Goal: Task Accomplishment & Management: Manage account settings

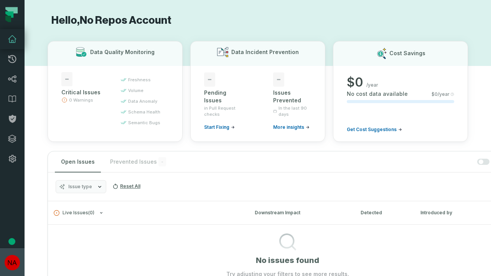
click at [12, 262] on img "button" at bounding box center [12, 262] width 15 height 15
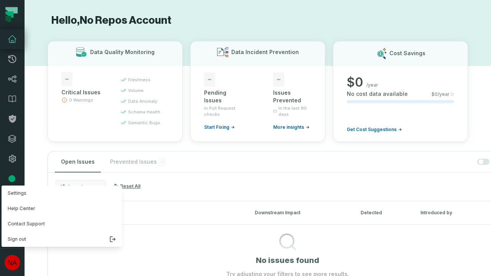
click at [60, 193] on button "Settings" at bounding box center [62, 193] width 120 height 15
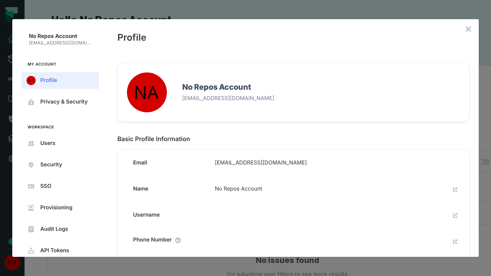
click at [468, 29] on icon "close admin-box" at bounding box center [468, 29] width 5 height 5
